Goal: Find specific page/section: Find specific page/section

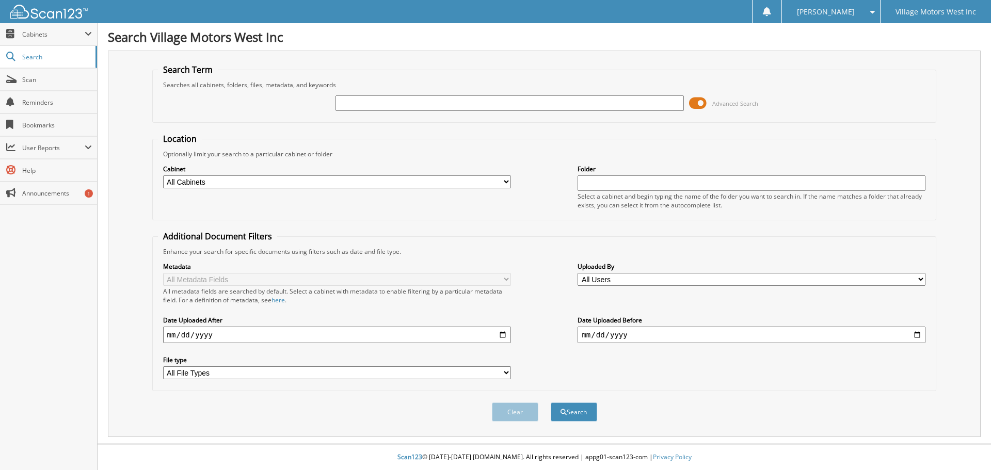
click at [360, 104] on input "text" at bounding box center [509, 102] width 348 height 15
type input "106844"
click at [551, 402] on button "Search" at bounding box center [574, 411] width 46 height 19
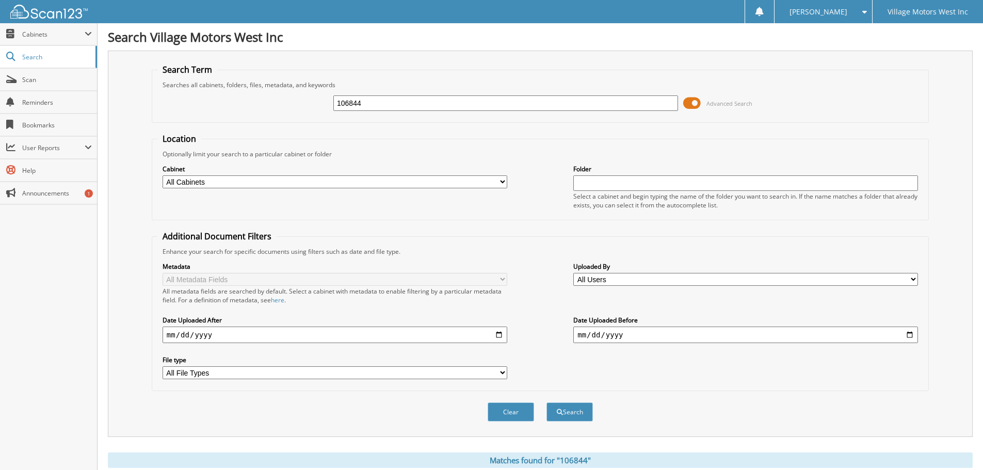
scroll to position [310, 0]
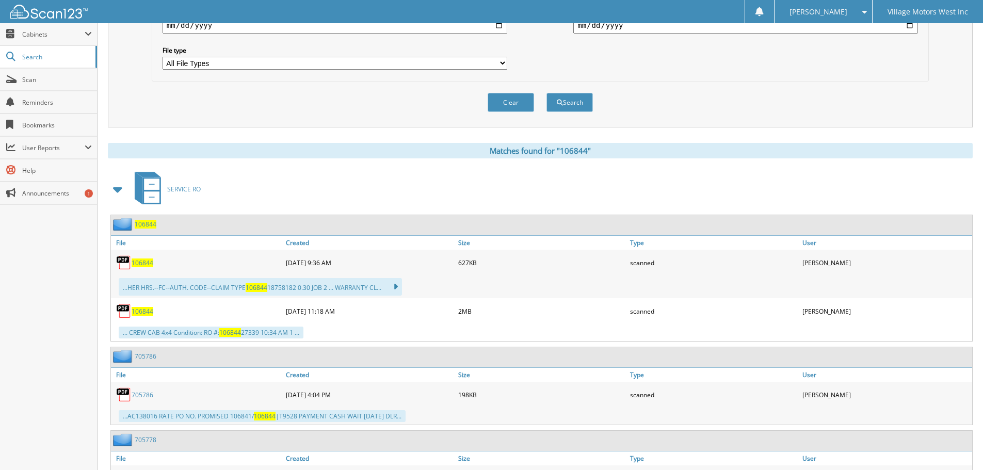
click at [145, 263] on span "106844" at bounding box center [143, 263] width 22 height 9
